Goal: Task Accomplishment & Management: Complete application form

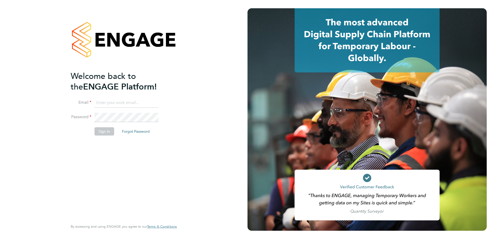
type input "lauren.morton@vistry.co.uk"
drag, startPoint x: 105, startPoint y: 170, endPoint x: 108, endPoint y: 130, distance: 40.8
click at [105, 170] on div "Welcome back to the ENGAGE Platform! Email lauren.morton@vistry.co.uk Password …" at bounding box center [121, 145] width 101 height 149
click at [106, 132] on button "Sign In" at bounding box center [104, 131] width 20 height 8
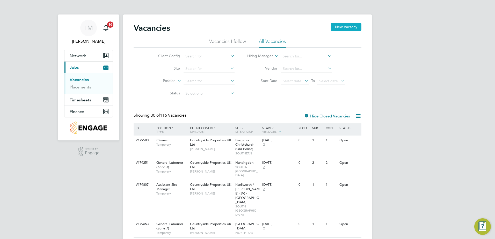
click at [344, 27] on button "New Vacancy" at bounding box center [346, 27] width 31 height 8
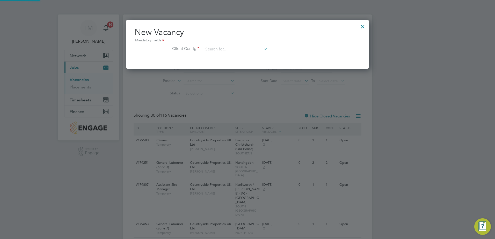
scroll to position [49, 243]
click at [237, 50] on input at bounding box center [235, 50] width 64 height 8
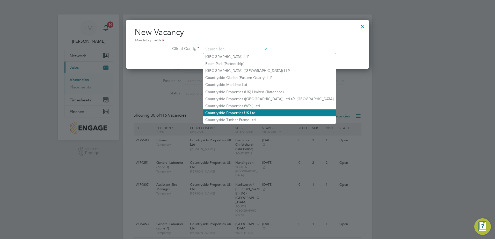
click at [260, 110] on li "Countryside Properties UK Ltd" at bounding box center [269, 112] width 133 height 7
type input "Countryside Properties UK Ltd"
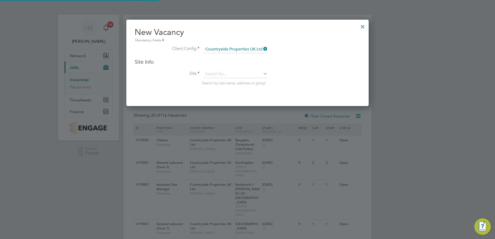
scroll to position [87, 243]
click at [231, 76] on input at bounding box center [235, 74] width 64 height 8
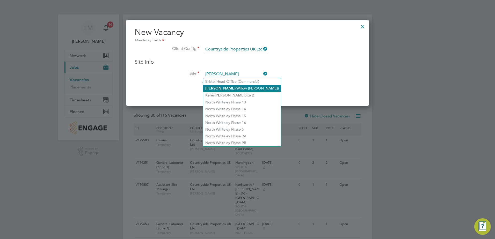
click at [240, 89] on li "Ely (Willow Woods)" at bounding box center [242, 88] width 78 height 7
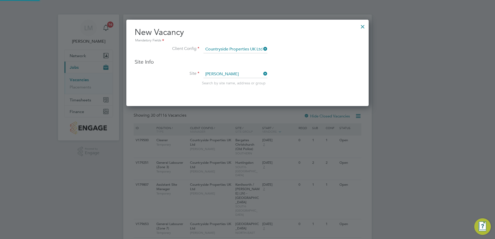
type input "Ely (Willow Woods)"
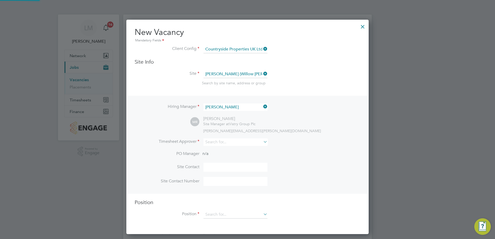
scroll to position [215, 243]
click at [262, 107] on icon at bounding box center [262, 106] width 0 height 7
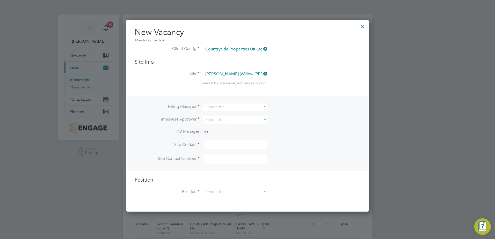
scroll to position [193, 243]
click at [237, 107] on input at bounding box center [235, 108] width 64 height 8
type input "g"
click at [232, 113] on li "Neil Ken drick" at bounding box center [239, 114] width 73 height 7
type input "Neil Kendrick"
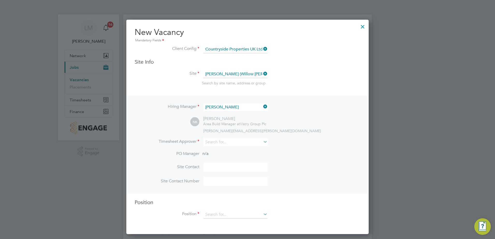
scroll to position [215, 243]
click at [230, 138] on div "Hiring Manager Neil Kendrick NK Neil Kendrick Area Build Manager at Vistry Grou…" at bounding box center [247, 145] width 241 height 98
click at [229, 150] on li "Timesheet Approver" at bounding box center [248, 144] width 226 height 13
click at [230, 142] on input at bounding box center [235, 142] width 64 height 8
click at [231, 148] on li "Andy Pe arce" at bounding box center [237, 149] width 69 height 7
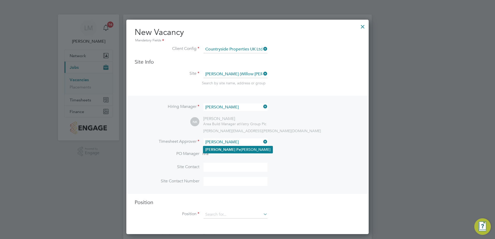
type input "[PERSON_NAME]"
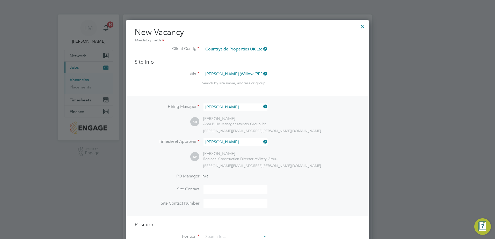
scroll to position [238, 243]
click at [225, 194] on input at bounding box center [235, 189] width 64 height 9
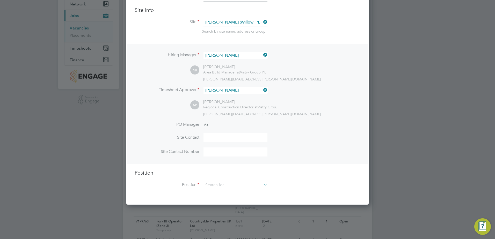
scroll to position [78, 0]
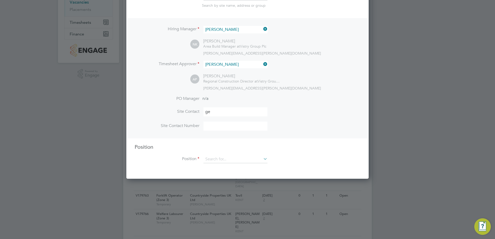
type input "George Brockhouse"
click at [221, 125] on input at bounding box center [235, 126] width 64 height 9
paste input "07541632042"
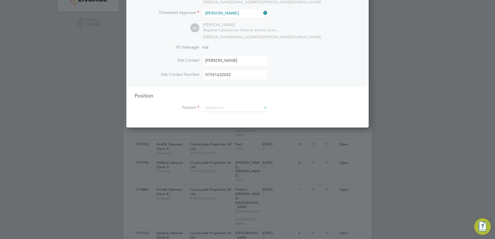
scroll to position [129, 0]
type input "07541632042"
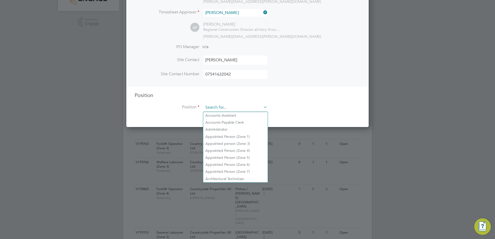
click at [241, 104] on input at bounding box center [235, 108] width 64 height 8
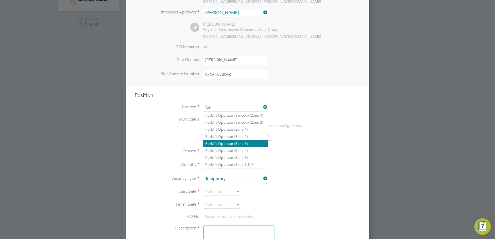
click at [255, 141] on li "For klift Operator (Zone 3)" at bounding box center [235, 143] width 64 height 7
type input "Forklift Operator (Zone 3)"
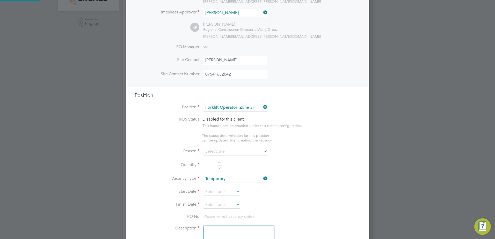
type textarea "• Operate construction machinery • Delivering large quantities of materials to …"
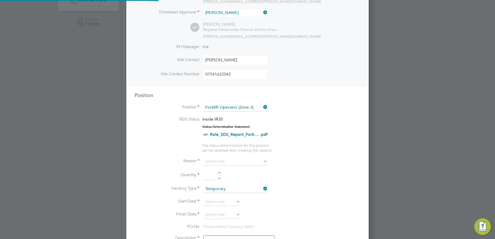
scroll to position [15, 27]
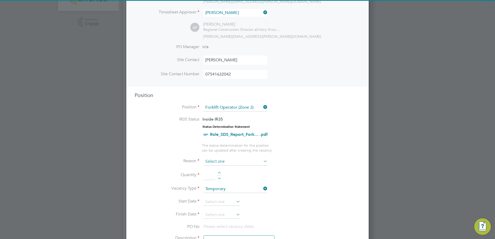
click at [229, 163] on input at bounding box center [235, 162] width 64 height 8
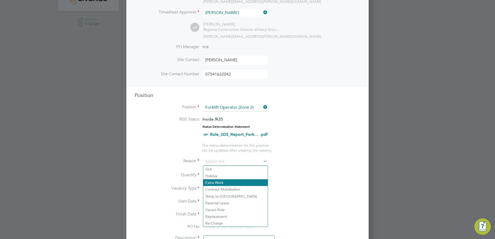
click at [226, 180] on li "Extra Work" at bounding box center [235, 182] width 64 height 7
type input "Extra Work"
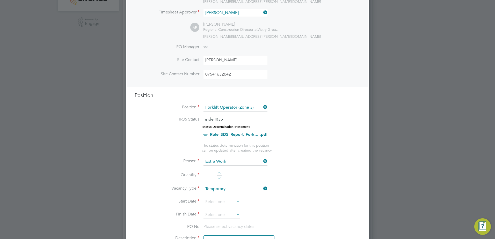
click at [219, 173] on div at bounding box center [219, 174] width 4 height 4
type input "1"
click at [223, 200] on input at bounding box center [221, 202] width 37 height 8
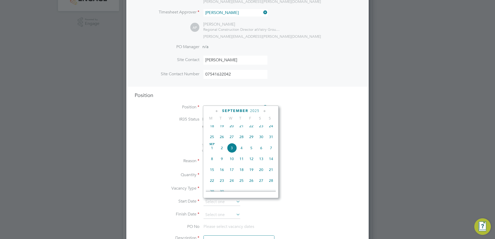
click at [211, 163] on span "8" at bounding box center [212, 159] width 10 height 10
type input "08 Sep 2025"
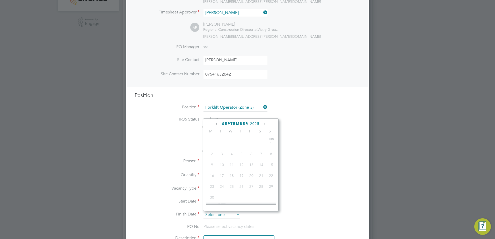
click at [228, 215] on input at bounding box center [221, 215] width 37 height 8
click at [252, 176] on span "19" at bounding box center [251, 172] width 10 height 10
type input "19 Sep 2025"
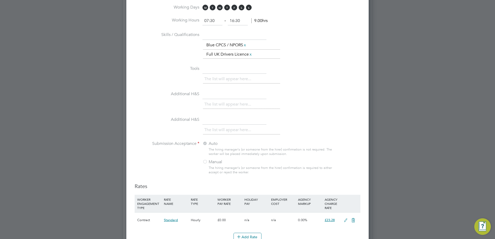
scroll to position [362, 0]
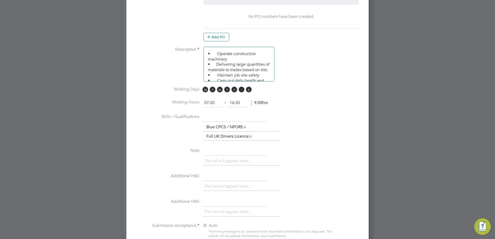
click at [244, 90] on span "S" at bounding box center [242, 90] width 6 height 6
click at [249, 89] on span "S" at bounding box center [249, 90] width 6 height 6
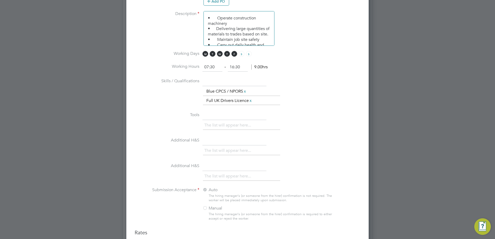
scroll to position [396, 0]
click at [241, 59] on span "M T W T F S S" at bounding box center [227, 56] width 51 height 6
drag, startPoint x: 243, startPoint y: 58, endPoint x: 247, endPoint y: 57, distance: 3.7
click at [243, 58] on span "S" at bounding box center [242, 56] width 6 height 6
drag, startPoint x: 247, startPoint y: 57, endPoint x: 255, endPoint y: 73, distance: 18.1
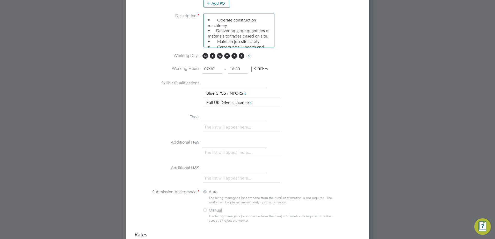
click at [247, 57] on span "S" at bounding box center [249, 56] width 6 height 6
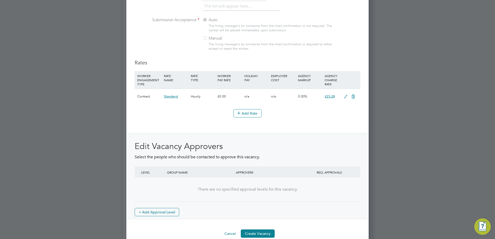
scroll to position [577, 0]
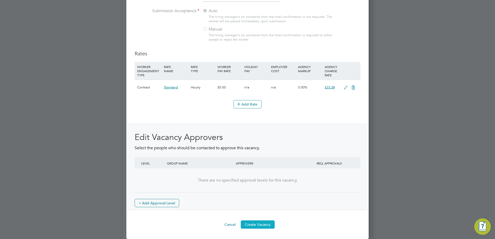
click at [257, 224] on button "Create Vacancy" at bounding box center [258, 225] width 34 height 8
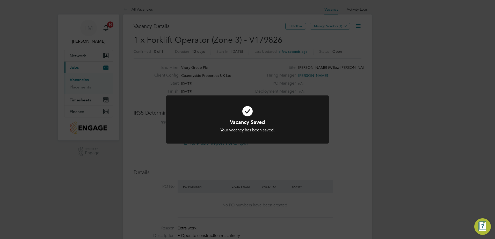
click at [264, 121] on h1 "Vacancy Saved" at bounding box center [247, 122] width 135 height 7
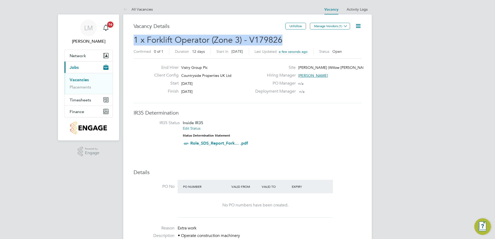
drag, startPoint x: 281, startPoint y: 40, endPoint x: 130, endPoint y: 42, distance: 150.9
copy span "1 x Forklift Operator (Zone 3) - V179826"
click at [333, 25] on button "Manage Vendors (1)" at bounding box center [330, 26] width 40 height 7
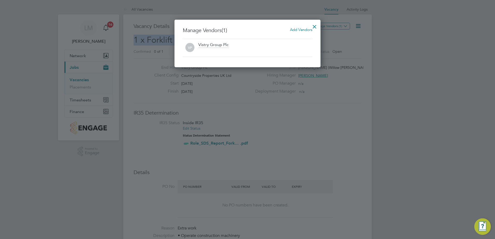
click at [303, 28] on span "Add Vendors" at bounding box center [301, 29] width 22 height 5
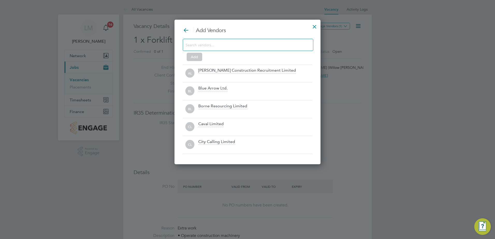
click at [238, 45] on input at bounding box center [244, 44] width 116 height 7
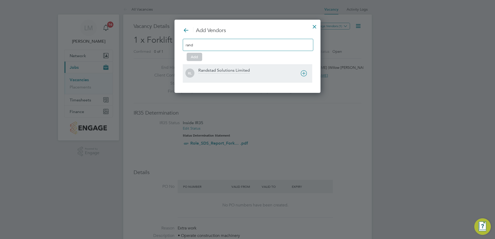
type input "rand"
click at [222, 71] on div "Randstad Solutions Limited" at bounding box center [224, 71] width 52 height 6
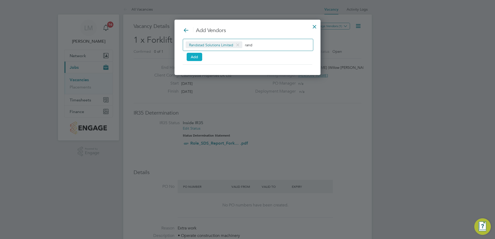
click at [196, 59] on button "Add" at bounding box center [195, 57] width 16 height 8
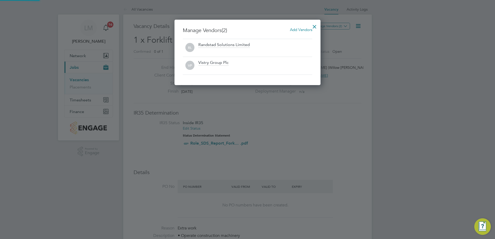
click at [315, 27] on div at bounding box center [314, 25] width 9 height 9
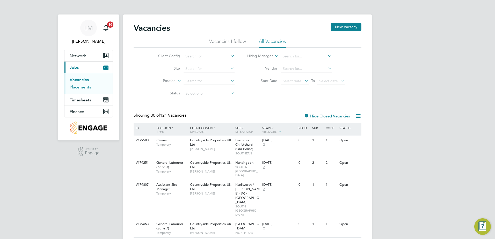
click at [82, 87] on link "Placements" at bounding box center [80, 87] width 21 height 5
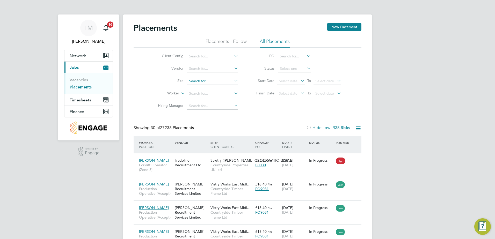
click at [201, 82] on input at bounding box center [212, 81] width 51 height 7
type input "great ha"
click at [201, 57] on input at bounding box center [212, 56] width 51 height 7
click at [249, 118] on li "Countryside Properties UK Ltd" at bounding box center [253, 119] width 133 height 7
type input "Countryside Properties UK Ltd"
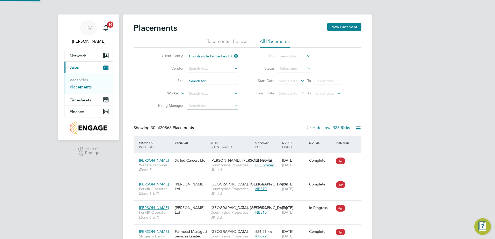
click at [211, 79] on input at bounding box center [212, 81] width 51 height 7
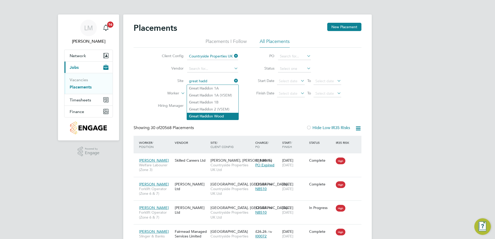
click at [228, 115] on li "Great Hadd on Wood" at bounding box center [213, 116] width 52 height 7
type input "Great Haddon Wood"
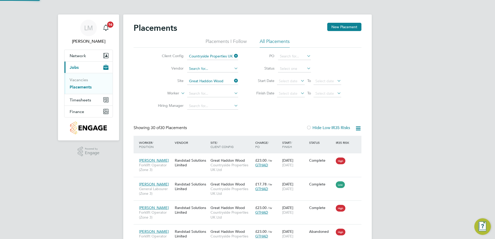
click at [213, 69] on input at bounding box center [212, 68] width 51 height 7
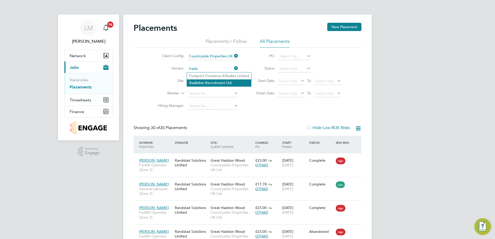
click at [221, 83] on li "Trade line Recruitment Ltd" at bounding box center [219, 82] width 64 height 7
type input "Tradeline Recruitment Ltd"
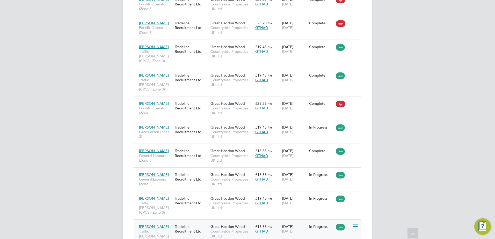
click at [193, 222] on div "Tradeline Recruitment Ltd" at bounding box center [191, 229] width 36 height 14
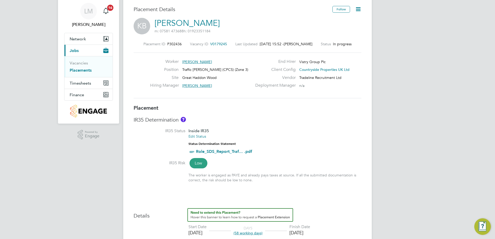
scroll to position [26, 0]
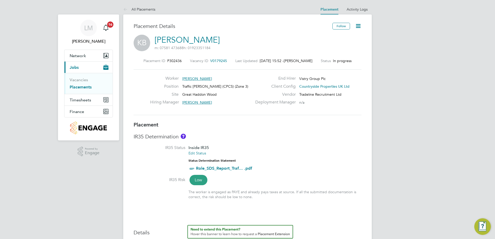
click at [360, 25] on icon at bounding box center [358, 26] width 6 height 6
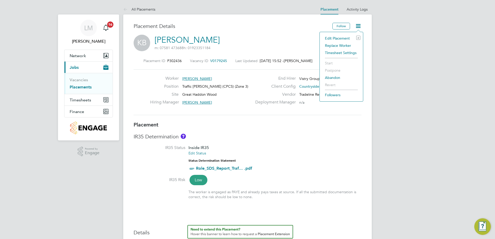
click at [341, 43] on li "Replace Worker" at bounding box center [341, 45] width 38 height 7
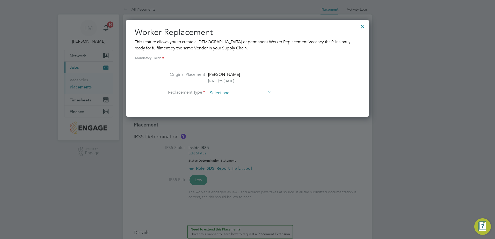
click at [249, 93] on input at bounding box center [240, 93] width 64 height 8
click at [240, 101] on li "Temporary" at bounding box center [240, 100] width 64 height 7
type input "Temporary"
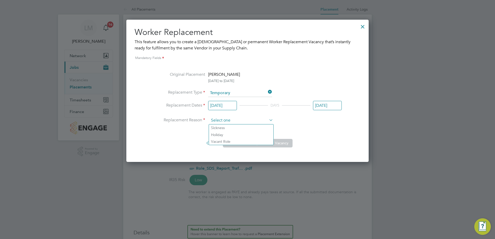
click at [236, 120] on input at bounding box center [241, 121] width 64 height 8
click at [299, 118] on li "Replacement Reason" at bounding box center [247, 121] width 188 height 8
click at [256, 121] on input at bounding box center [241, 121] width 64 height 8
click at [240, 142] on li "Vacant Role" at bounding box center [241, 141] width 64 height 7
type input "Vacant Role"
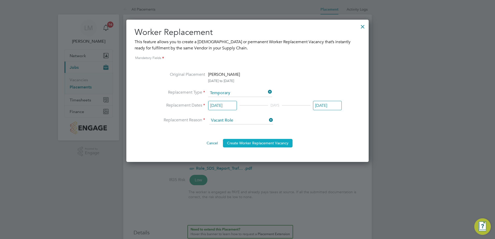
click at [262, 145] on button "Create Worker Replacement Vacancy" at bounding box center [258, 143] width 70 height 8
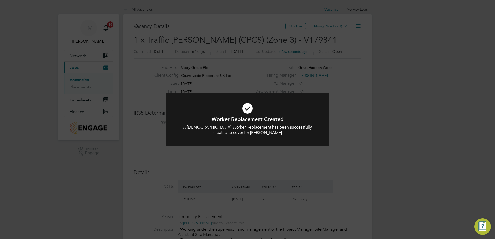
click at [266, 140] on div at bounding box center [247, 120] width 163 height 54
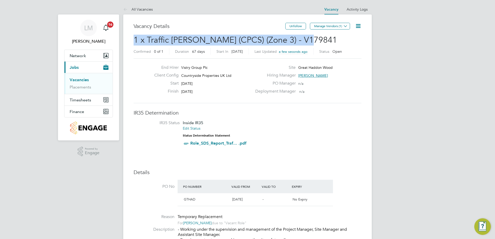
drag, startPoint x: 305, startPoint y: 39, endPoint x: 134, endPoint y: 39, distance: 171.4
click at [134, 39] on h2 "1 x Traffic [PERSON_NAME] (CPCS) (Zone 3) - V179841 Confirmed 0 of 1 Duration 6…" at bounding box center [248, 46] width 228 height 22
copy span "1 x Traffic [PERSON_NAME] (CPCS) (Zone 3) - V179841"
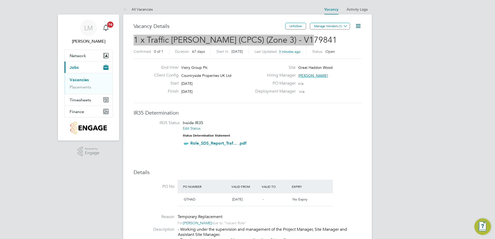
click at [276, 130] on li "IR35 Status Inside IR35 Edit Status Status Determination Statement Role_SDS_Rep…" at bounding box center [247, 134] width 217 height 28
